Goal: Communication & Community: Answer question/provide support

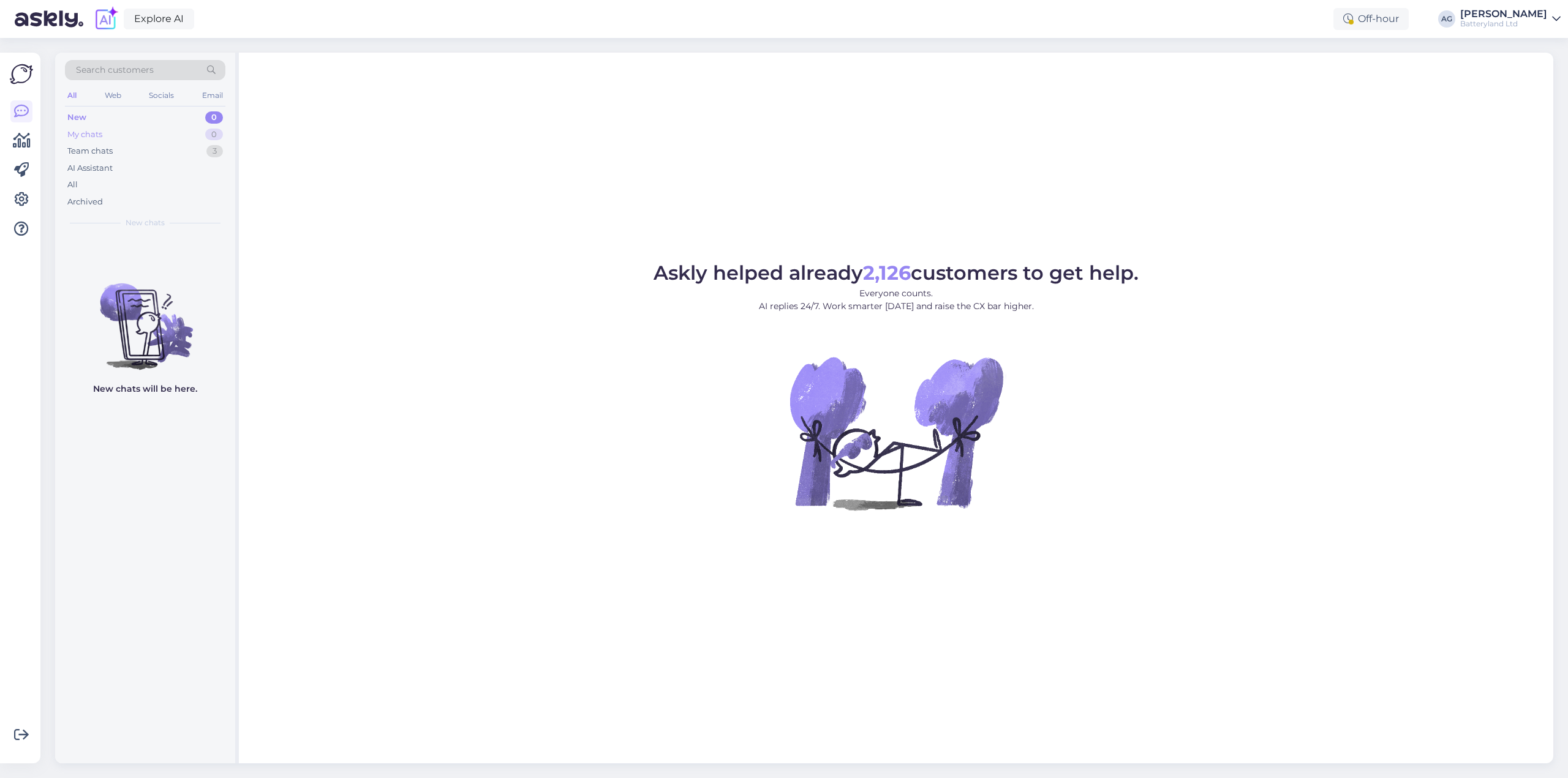
click at [97, 129] on div "My chats" at bounding box center [84, 135] width 35 height 13
click at [96, 155] on div "Team chats" at bounding box center [90, 151] width 45 height 13
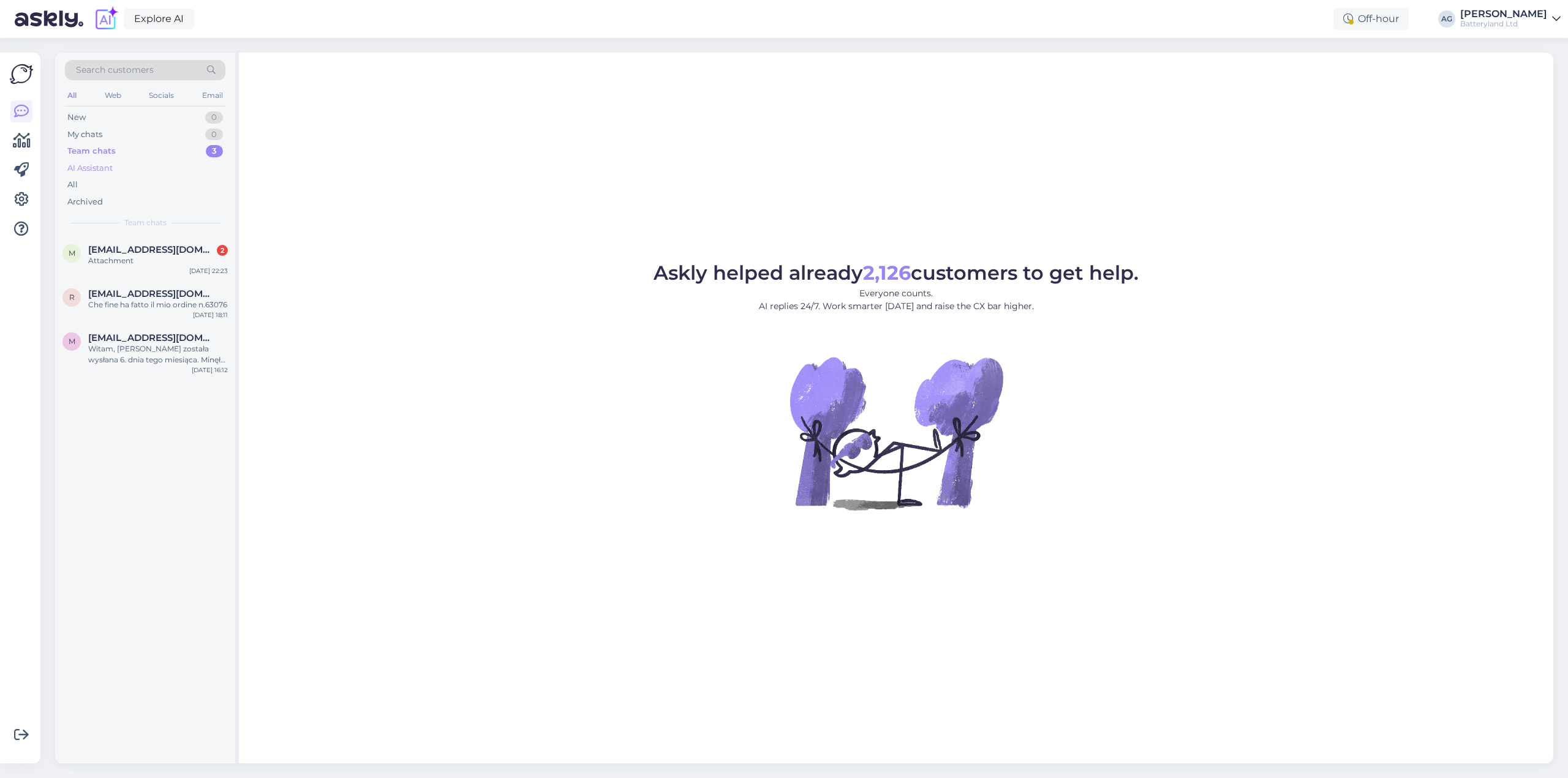
click at [101, 163] on div "AI Assistant" at bounding box center [90, 168] width 45 height 13
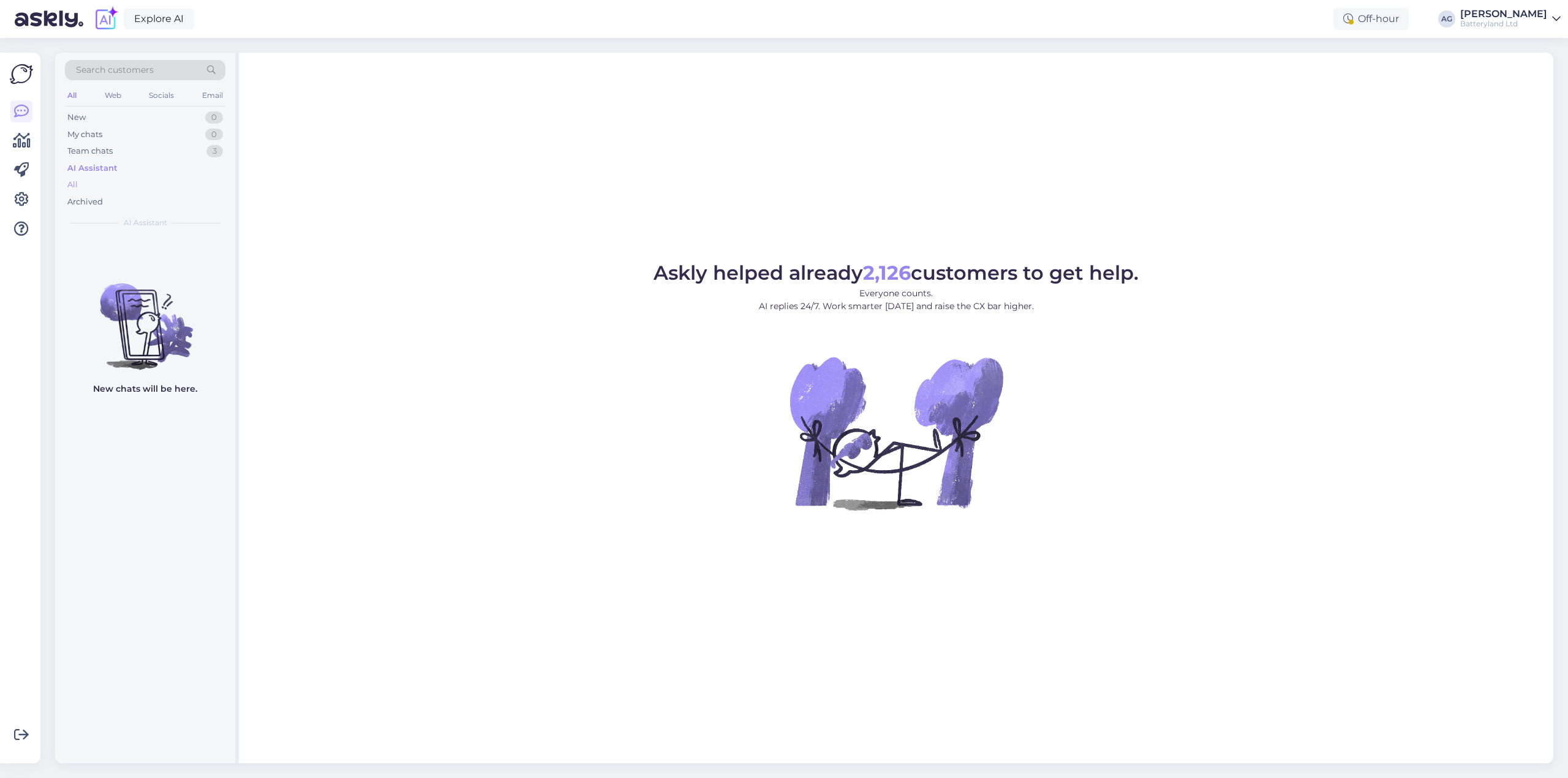
click at [73, 183] on div "All" at bounding box center [73, 185] width 10 height 13
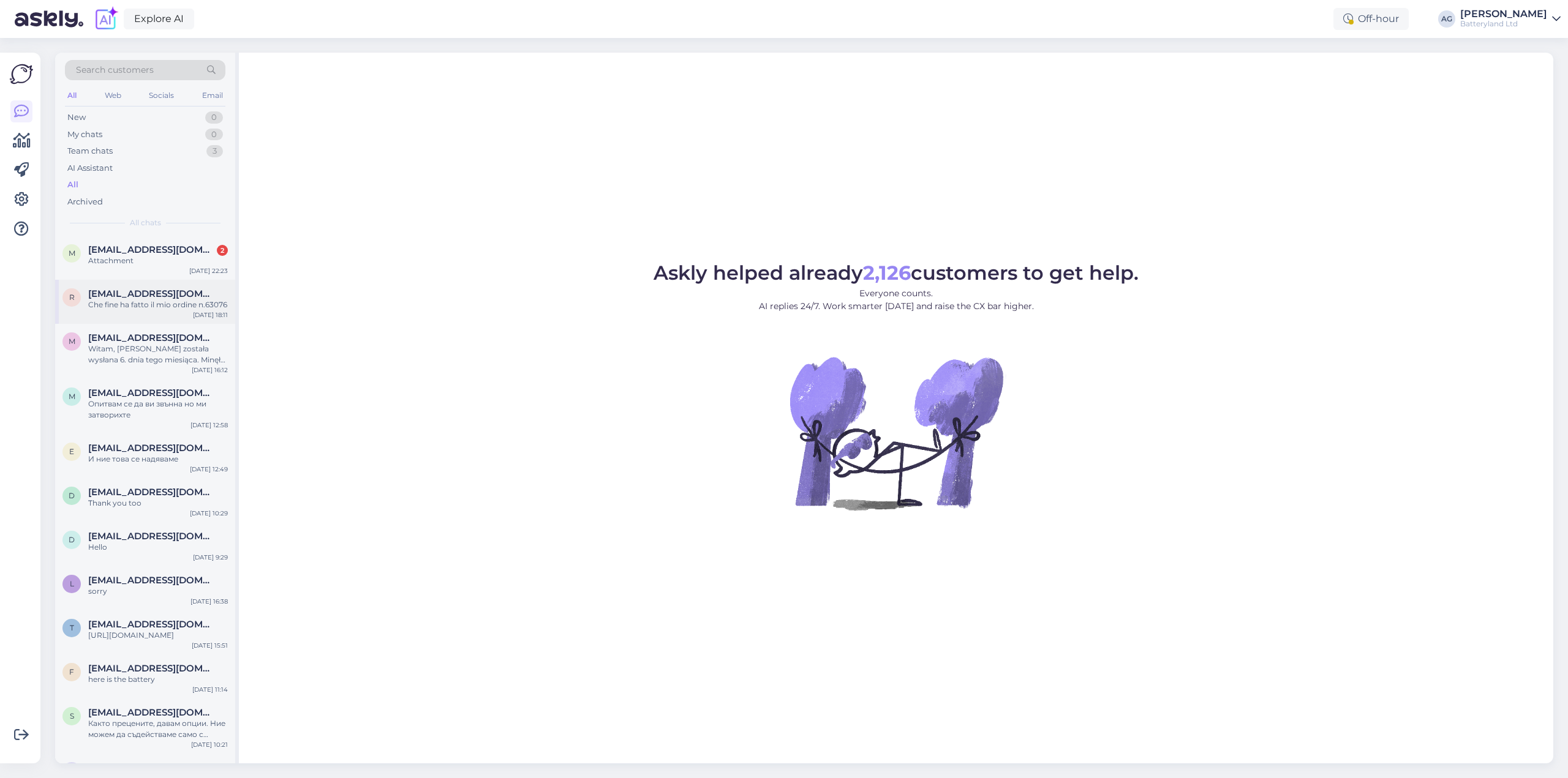
click at [137, 300] on div "Che fine ha fatto il mio ordine n.63076" at bounding box center [158, 305] width 140 height 11
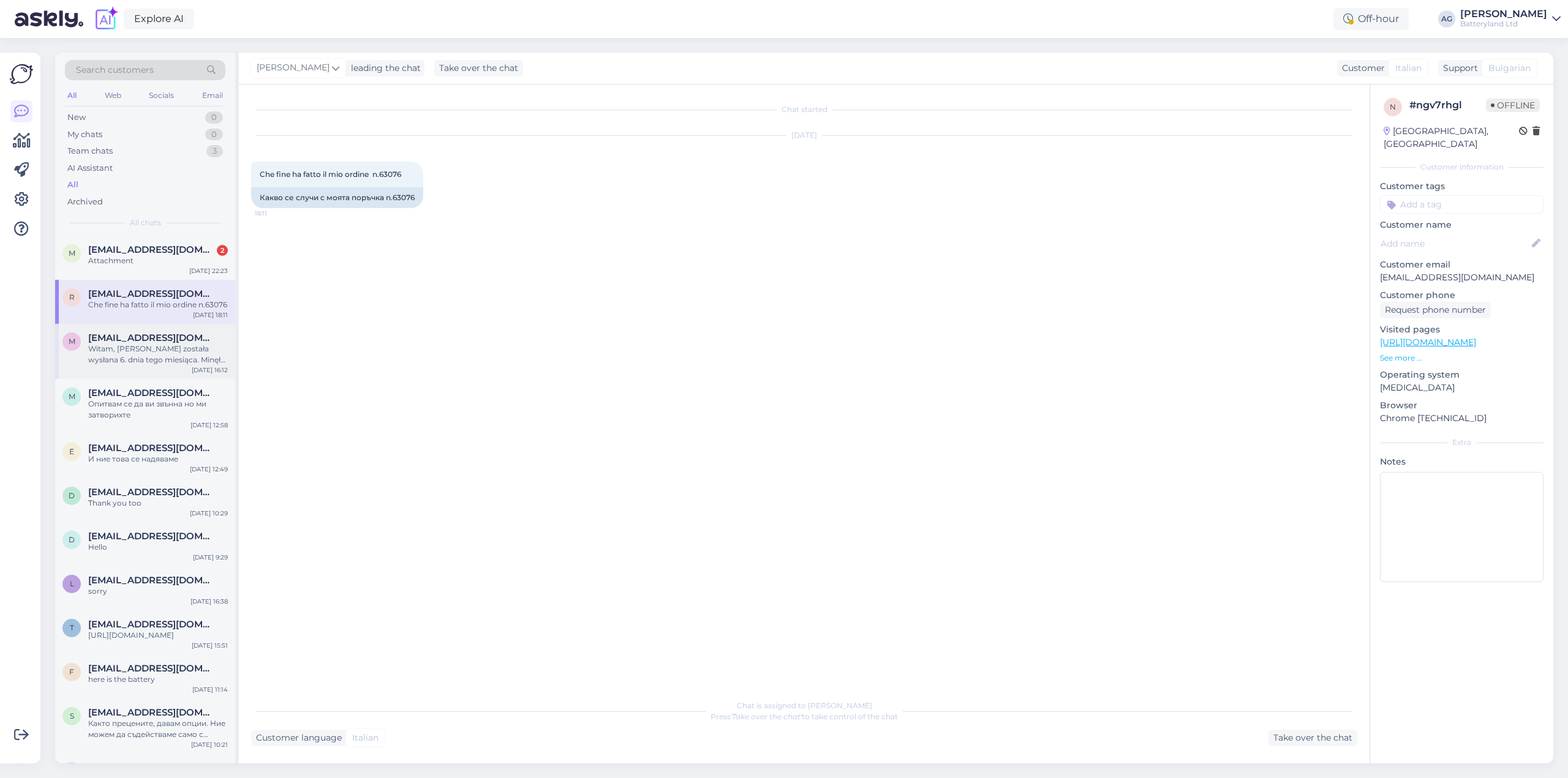
click at [140, 339] on span "[EMAIL_ADDRESS][DOMAIN_NAME]" at bounding box center [152, 337] width 127 height 11
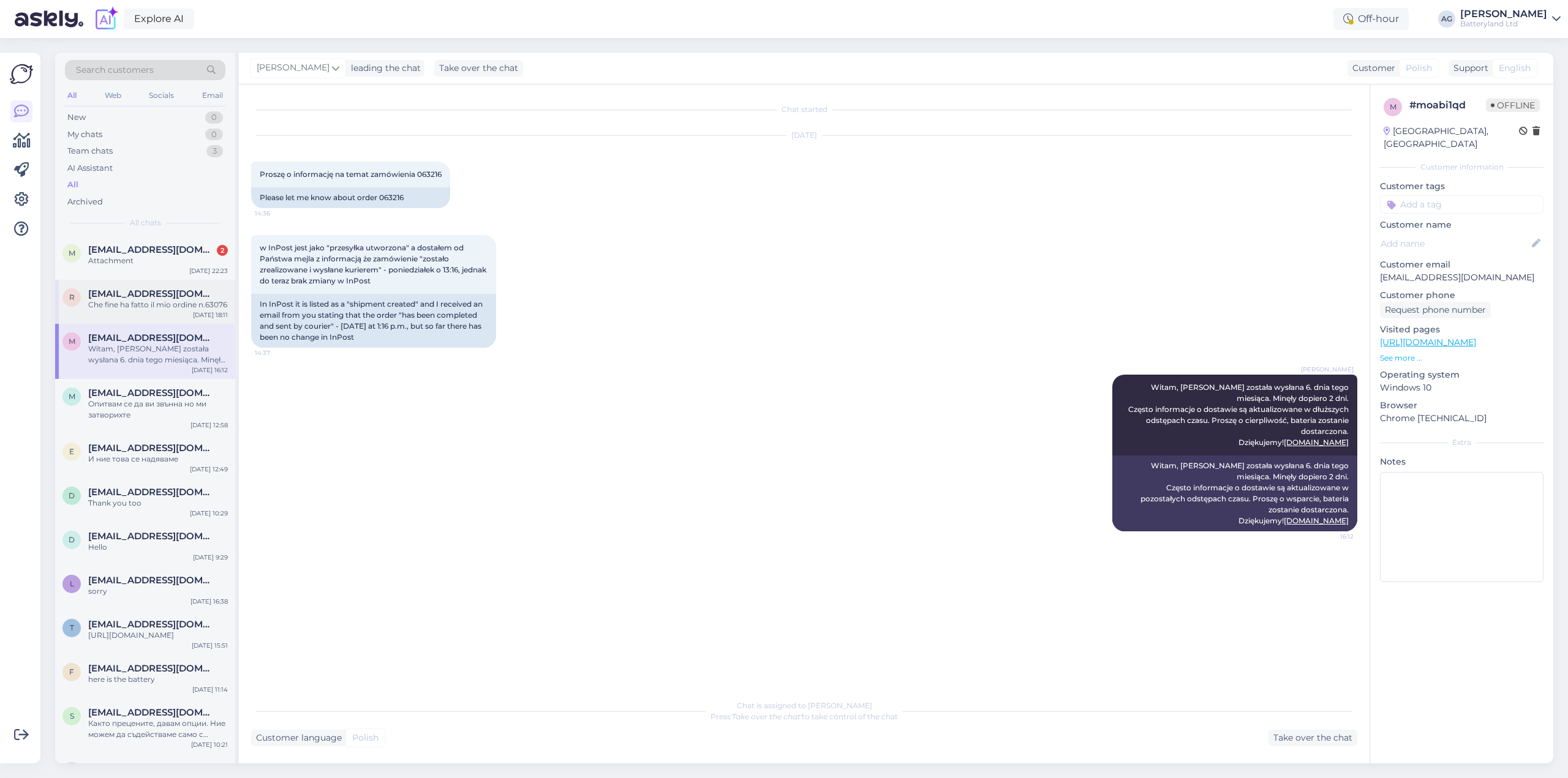
click at [141, 291] on span "[EMAIL_ADDRESS][DOMAIN_NAME]" at bounding box center [152, 294] width 127 height 11
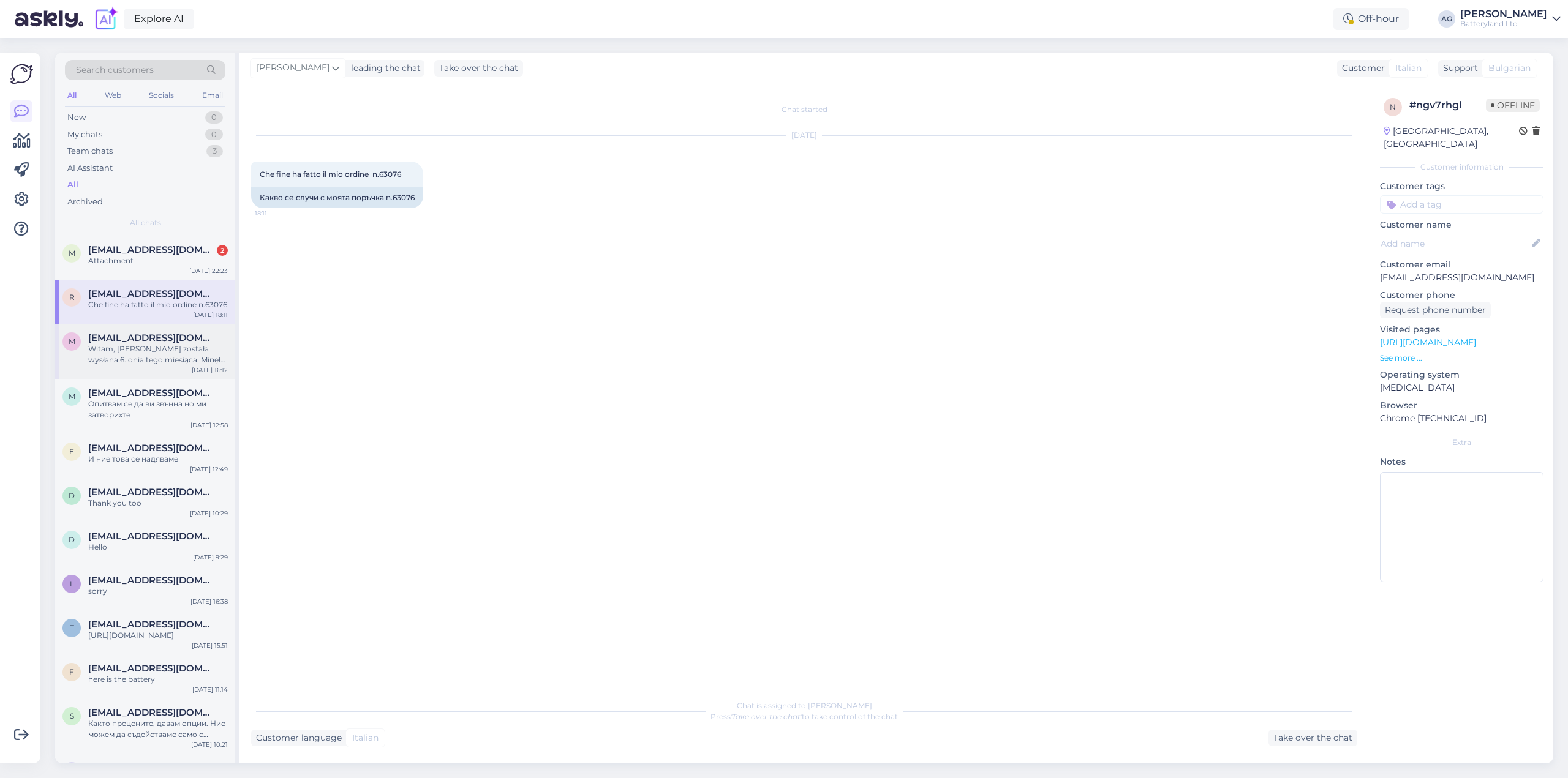
click at [137, 350] on div "Witam, [PERSON_NAME] została wysłana 6. dnia tego miesiąca. Minęły dopiero 2 dn…" at bounding box center [158, 354] width 140 height 22
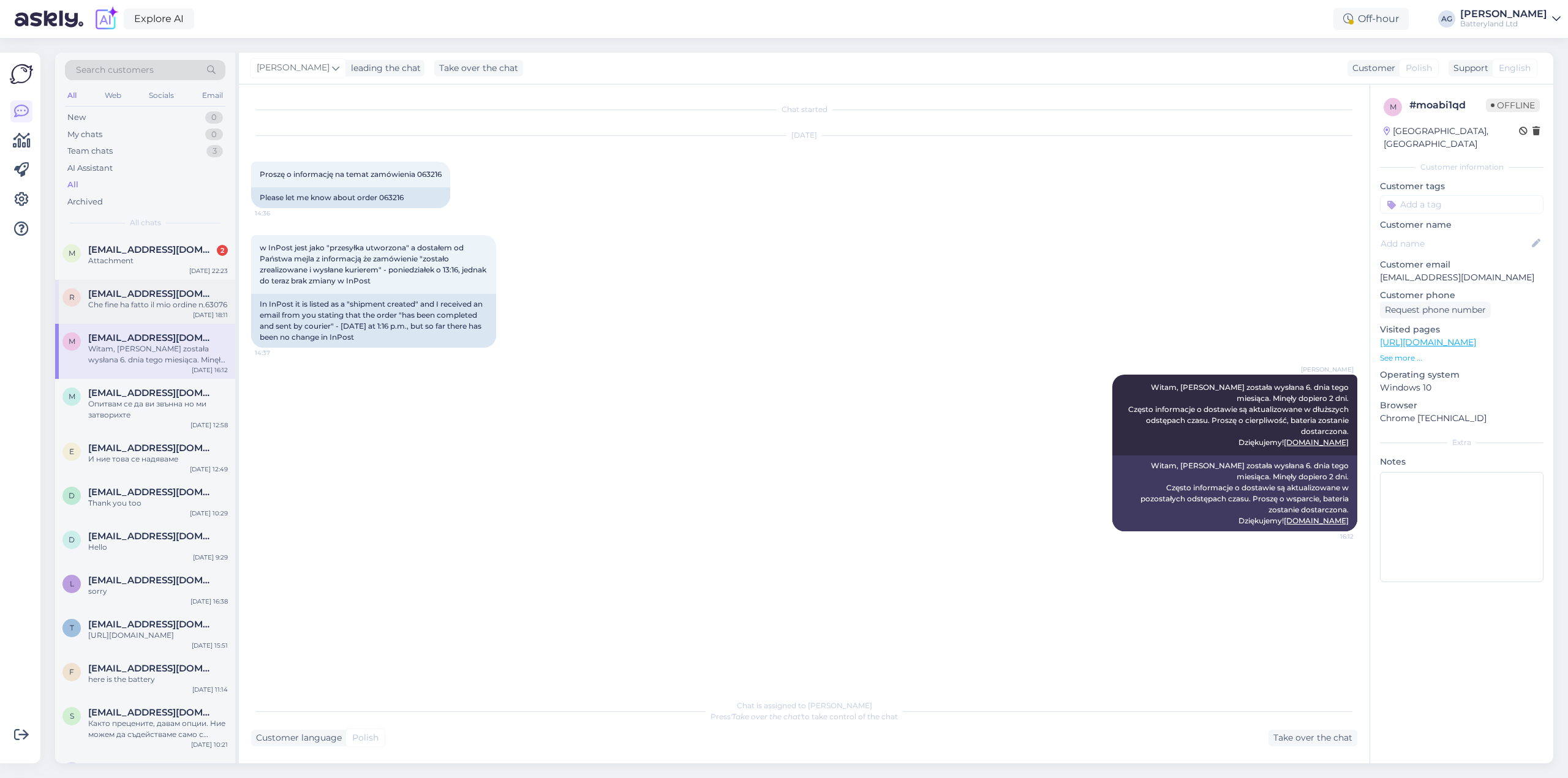
click at [137, 301] on div "Che fine ha fatto il mio ordine n.63076" at bounding box center [158, 305] width 140 height 11
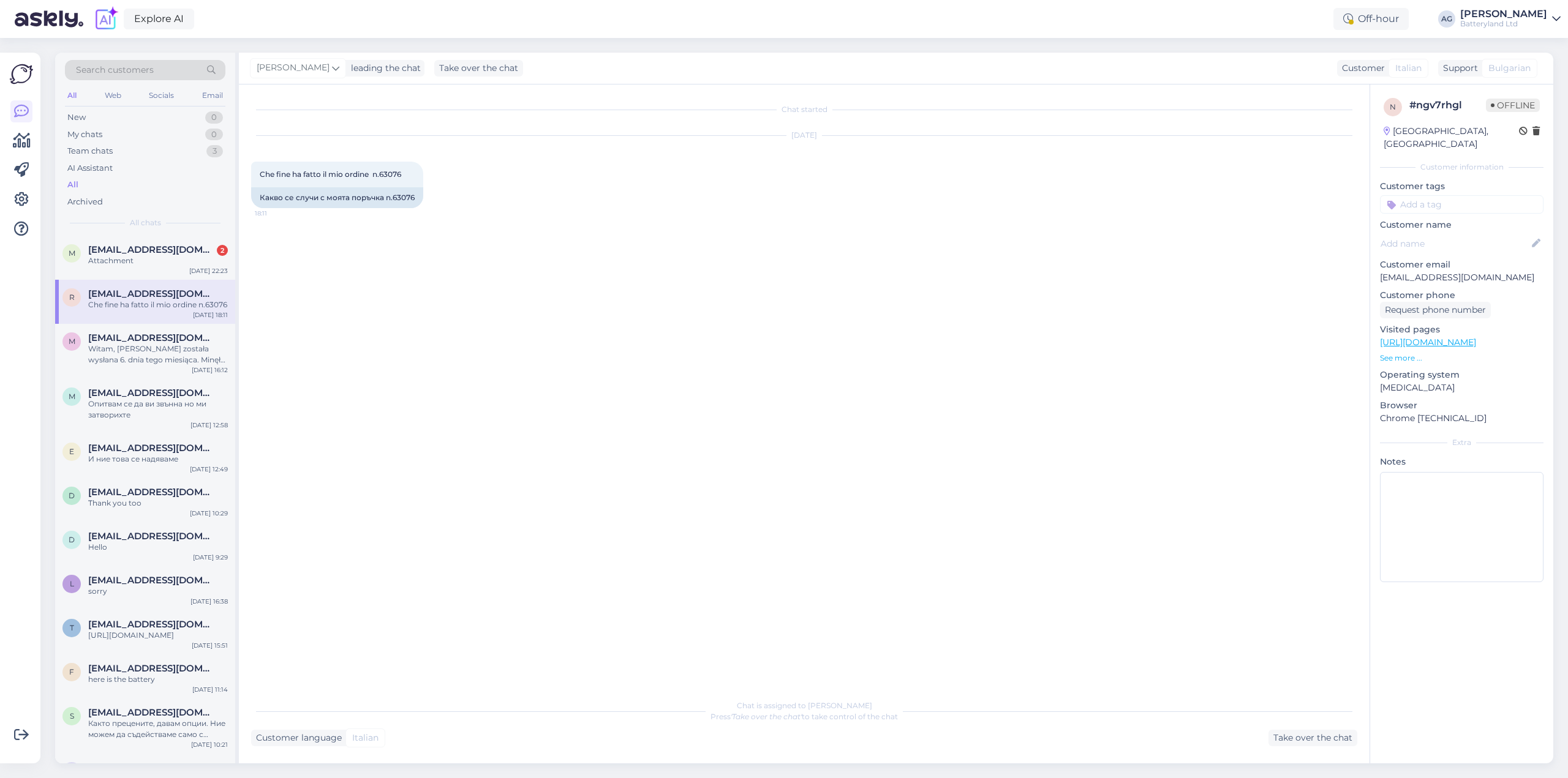
click at [1406, 65] on span "Italian" at bounding box center [1409, 68] width 27 height 13
click at [1228, 64] on div "[PERSON_NAME] leading the chat Take over the chat Customer Italian Support Bulg…" at bounding box center [896, 68] width 1314 height 32
click at [406, 354] on div "Chat started [DATE] Che fine ha fatto il mio ordine n.63076 18:11 Какво се случ…" at bounding box center [810, 389] width 1117 height 585
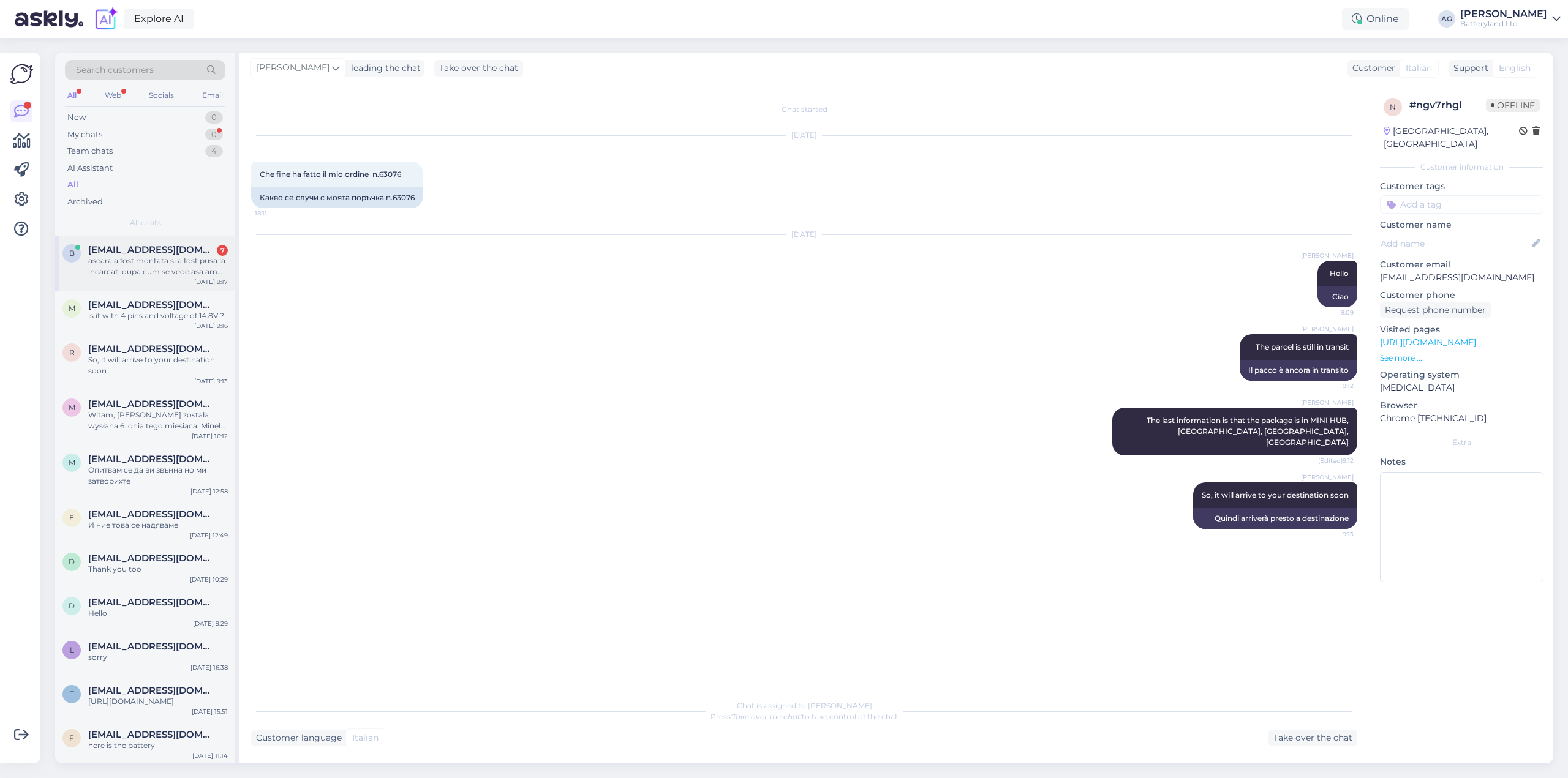
click at [138, 252] on span "[EMAIL_ADDRESS][DOMAIN_NAME]" at bounding box center [152, 249] width 127 height 11
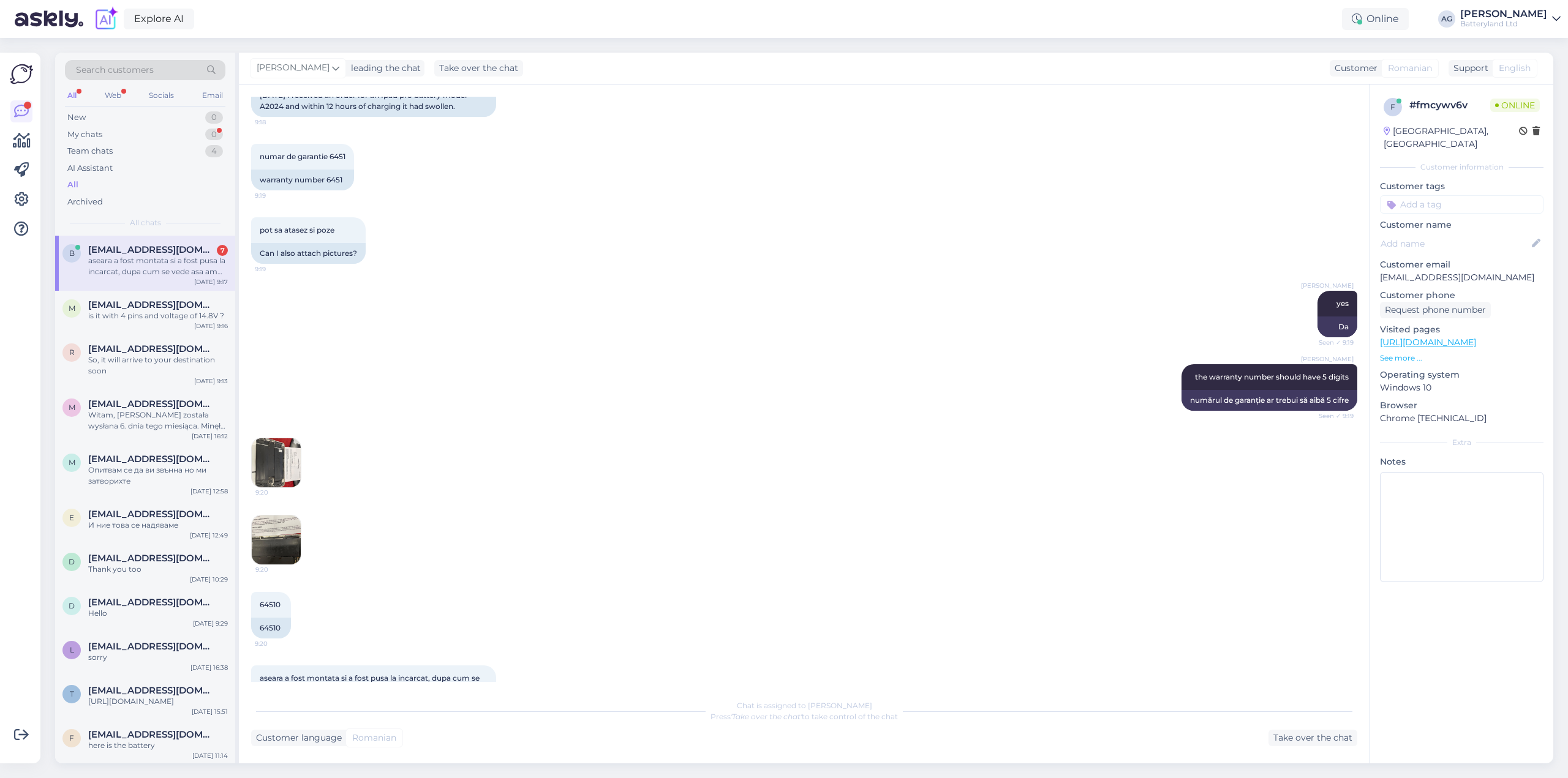
scroll to position [325, 0]
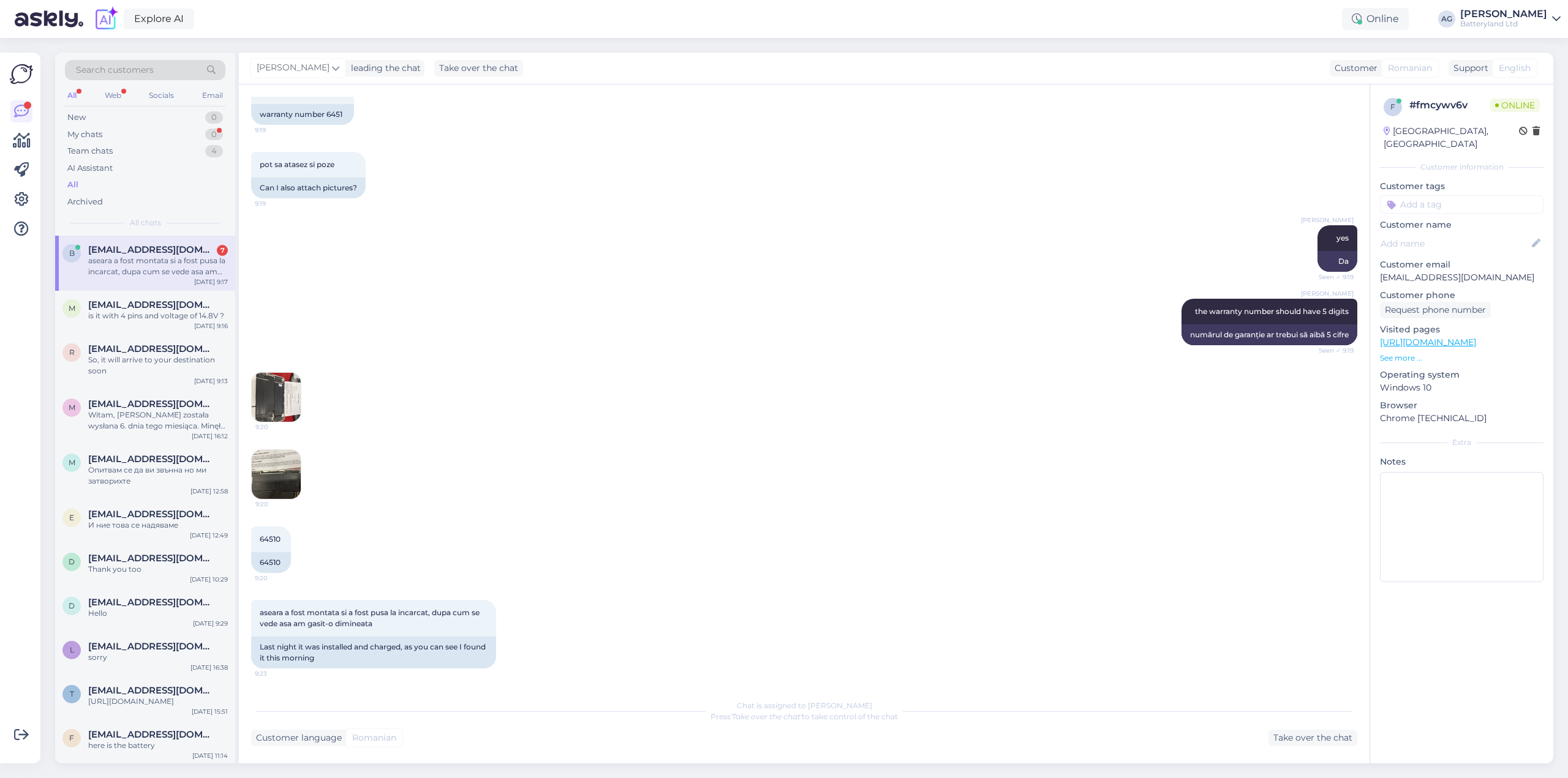
click at [274, 385] on img at bounding box center [276, 397] width 49 height 49
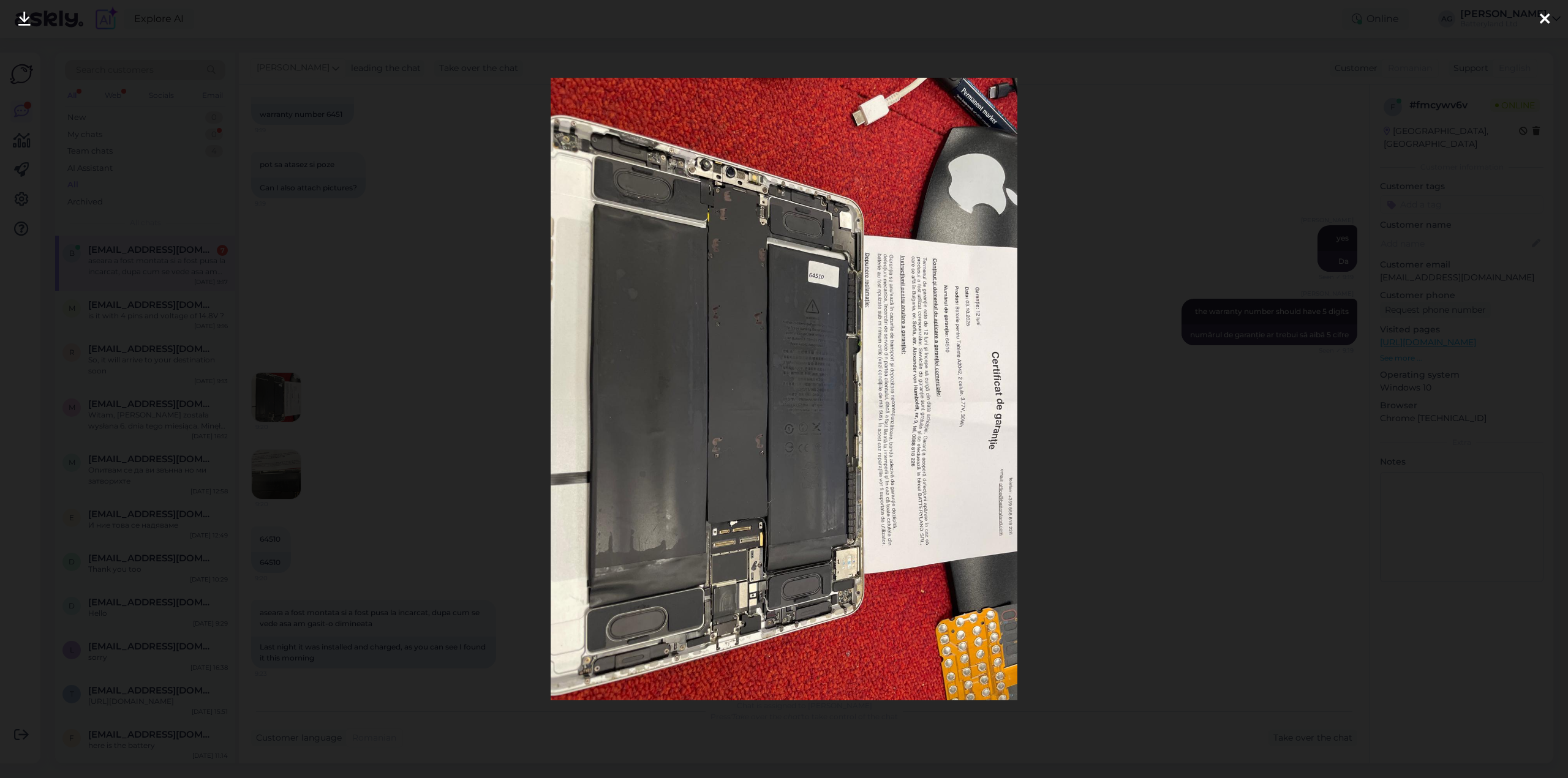
click at [353, 470] on div at bounding box center [784, 389] width 1568 height 778
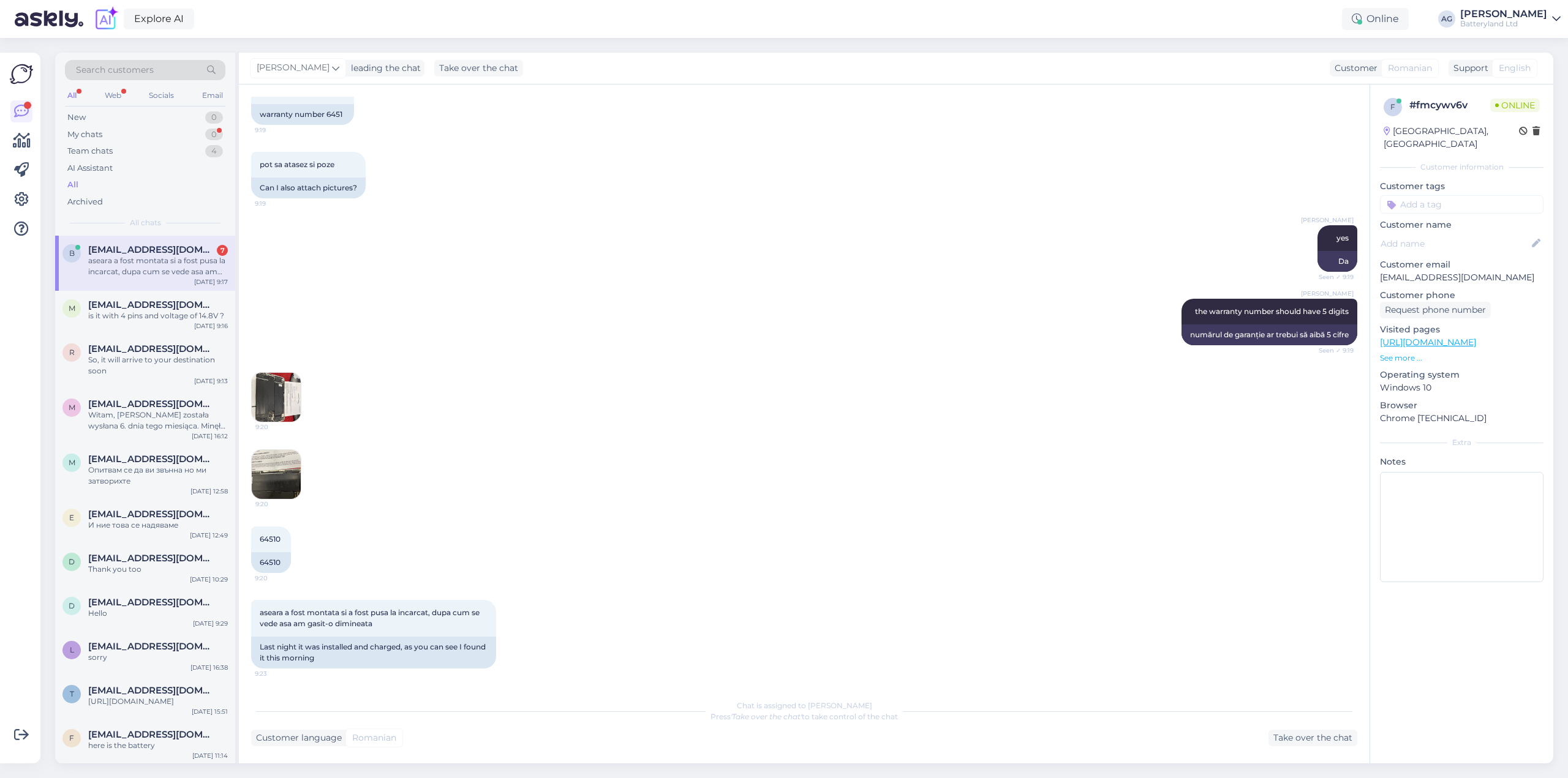
click at [283, 470] on img at bounding box center [276, 474] width 49 height 49
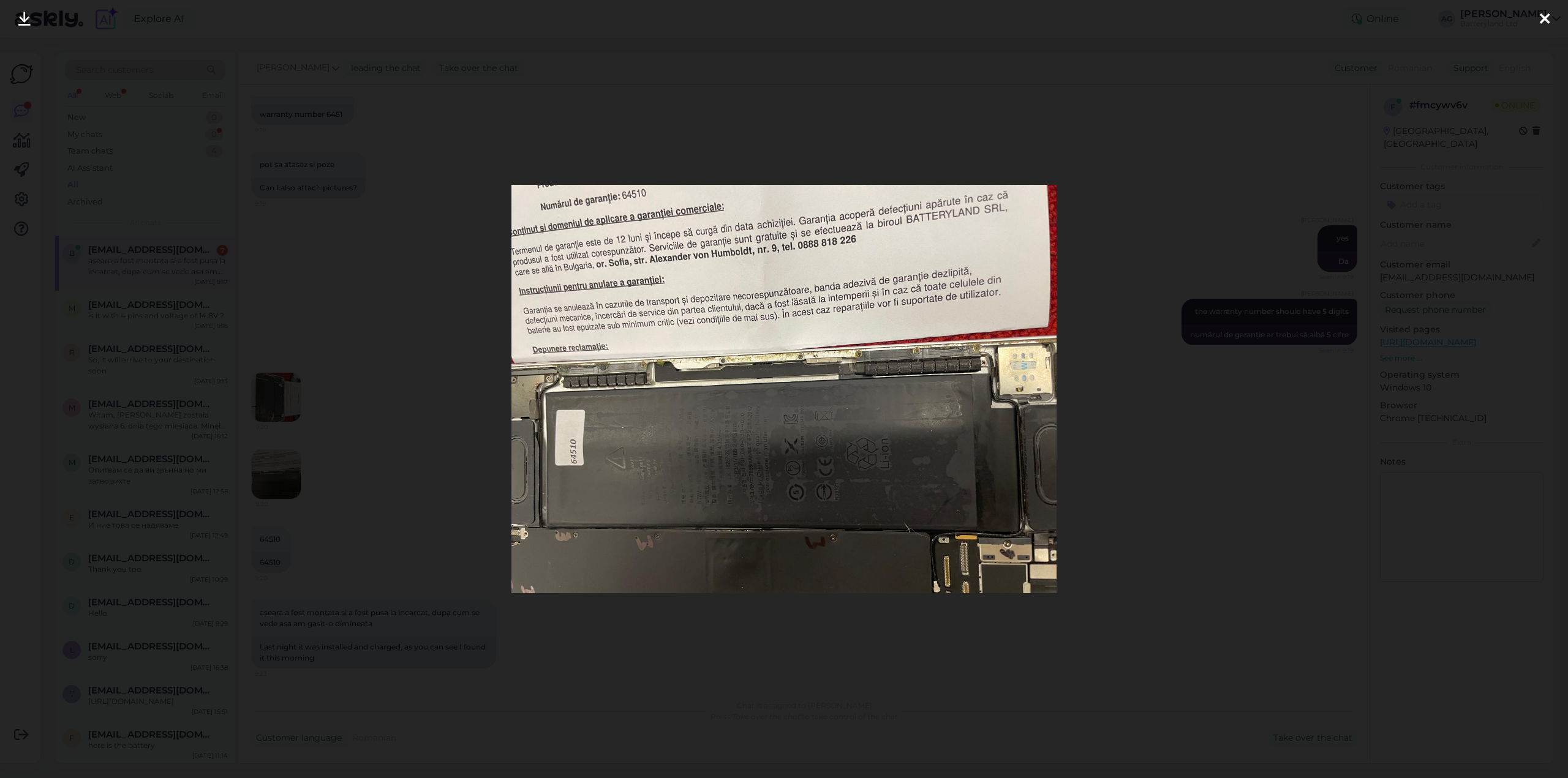
click at [357, 453] on div at bounding box center [784, 389] width 1568 height 778
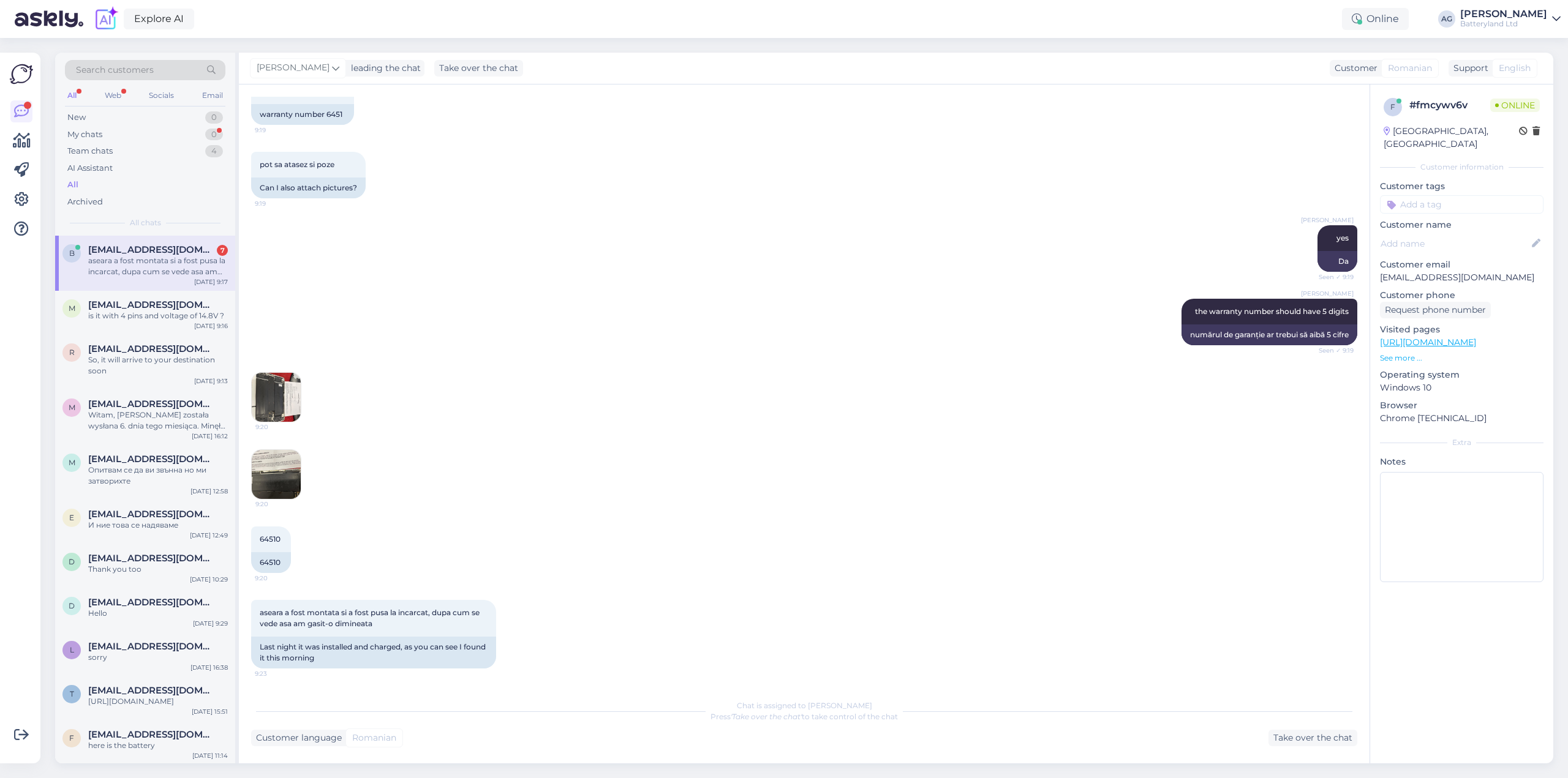
click at [279, 393] on img at bounding box center [276, 397] width 49 height 49
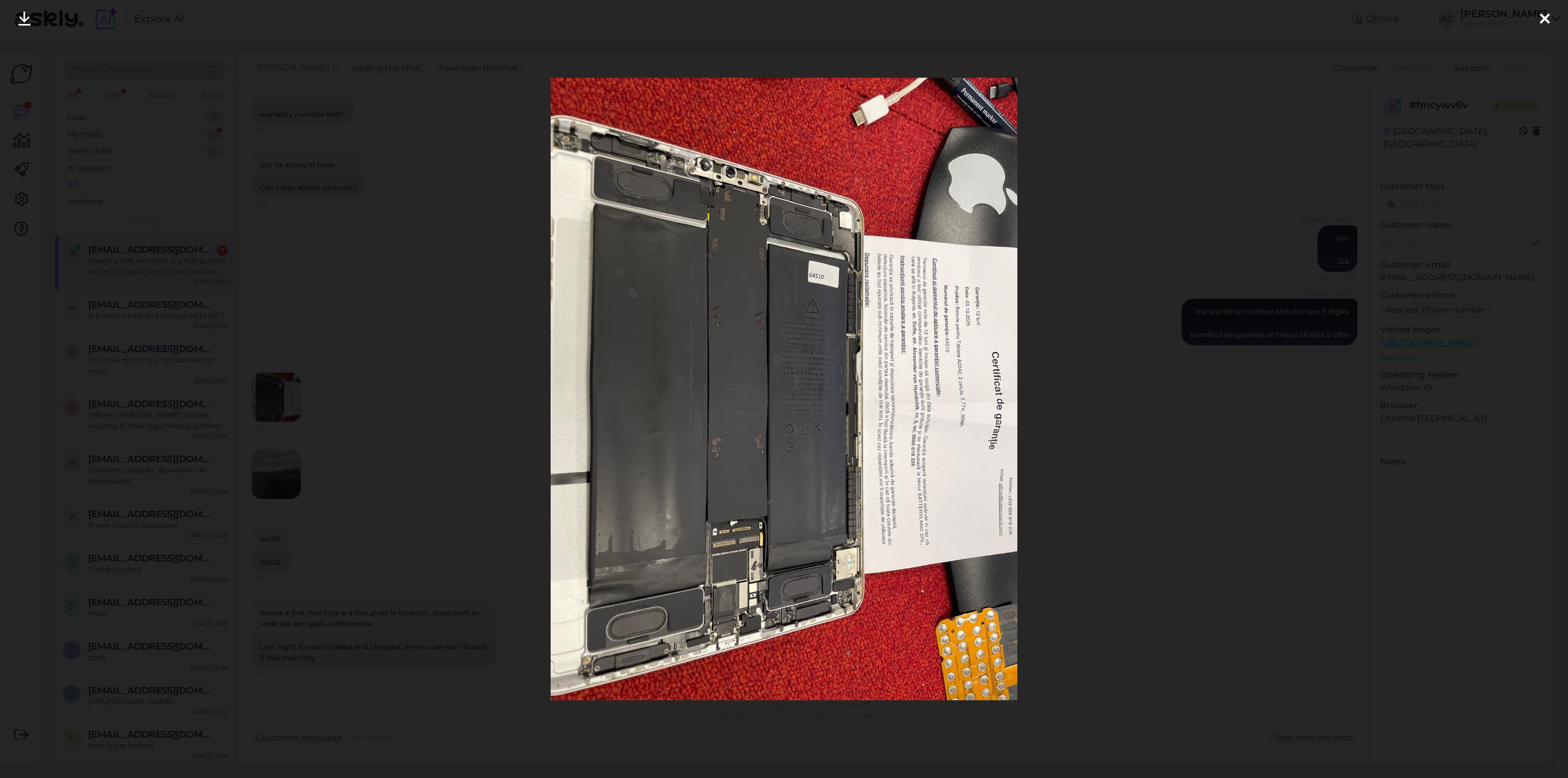
click at [432, 352] on div at bounding box center [784, 389] width 1568 height 778
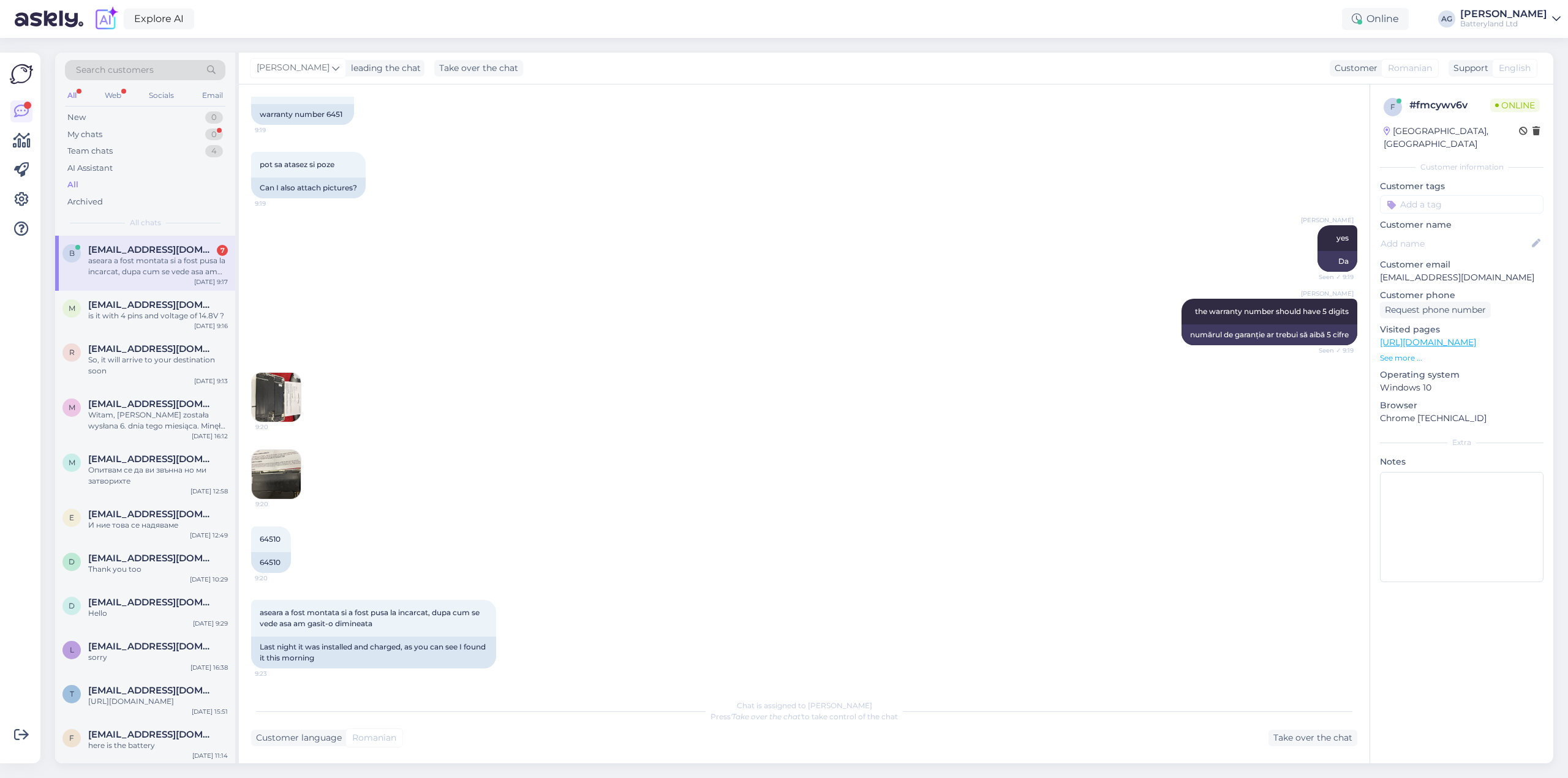
click at [277, 463] on img at bounding box center [276, 474] width 49 height 49
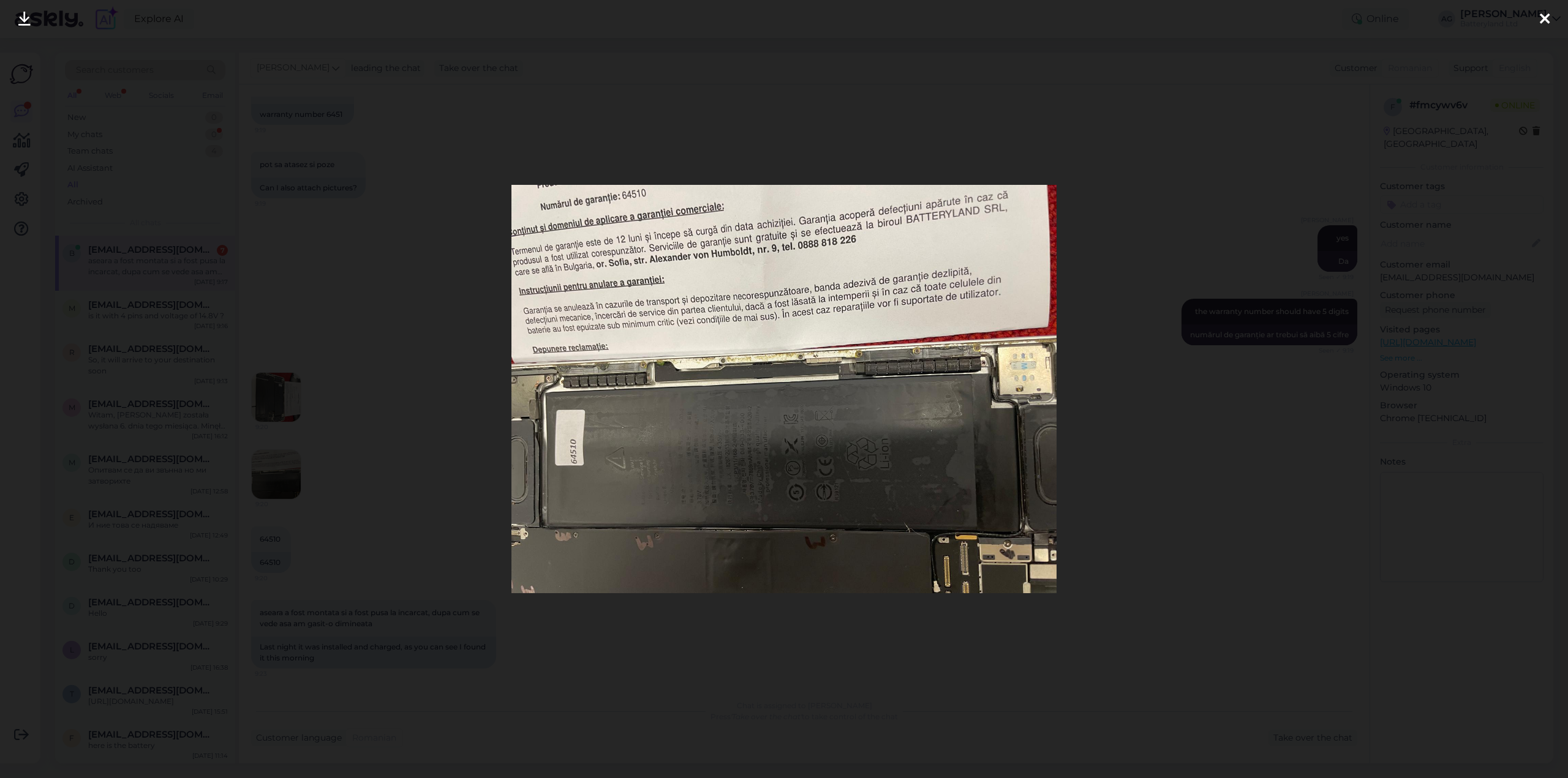
click at [480, 251] on div at bounding box center [784, 389] width 1568 height 778
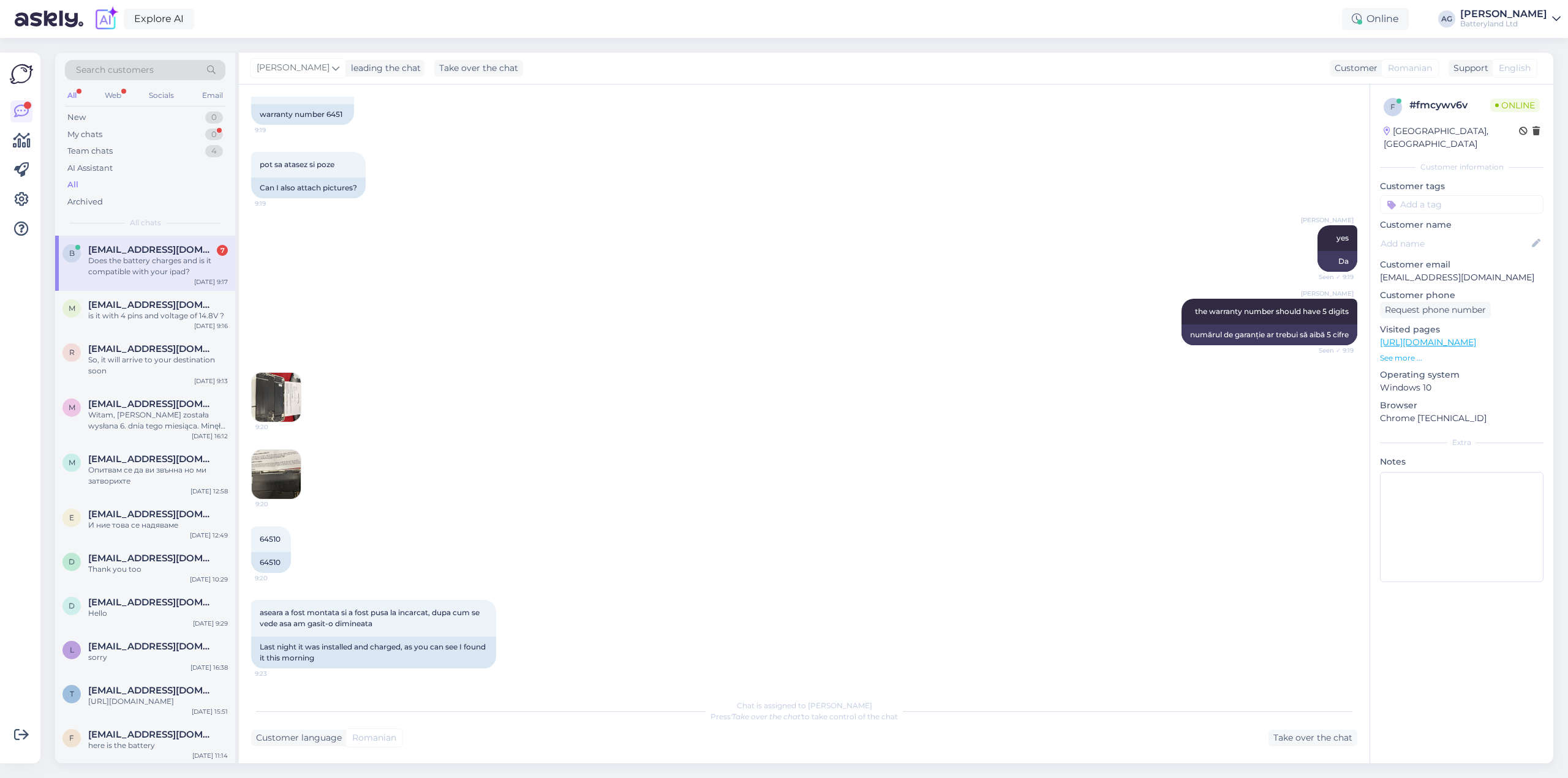
scroll to position [410, 0]
